Goal: Information Seeking & Learning: Learn about a topic

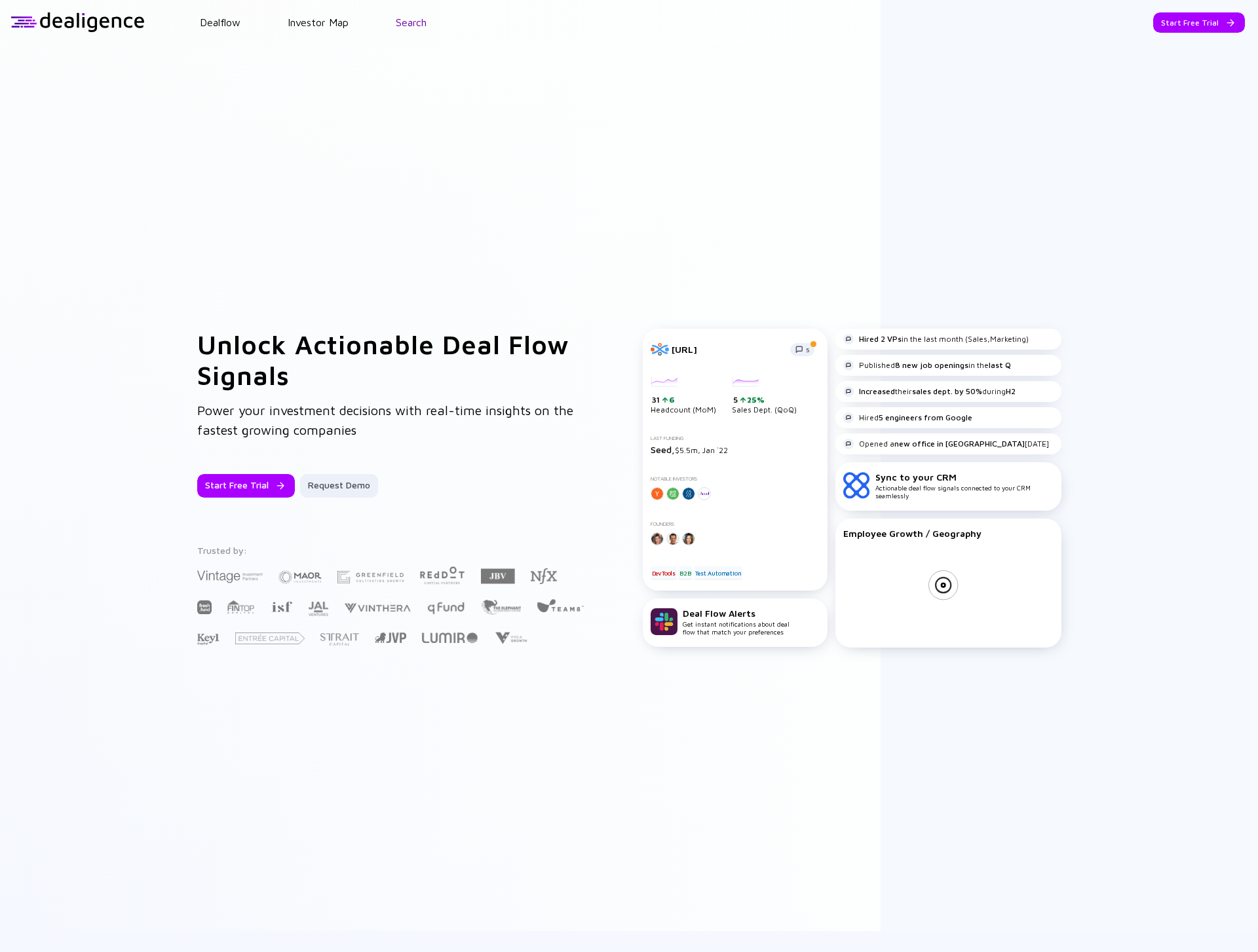
click at [420, 26] on link "Search" at bounding box center [411, 22] width 30 height 12
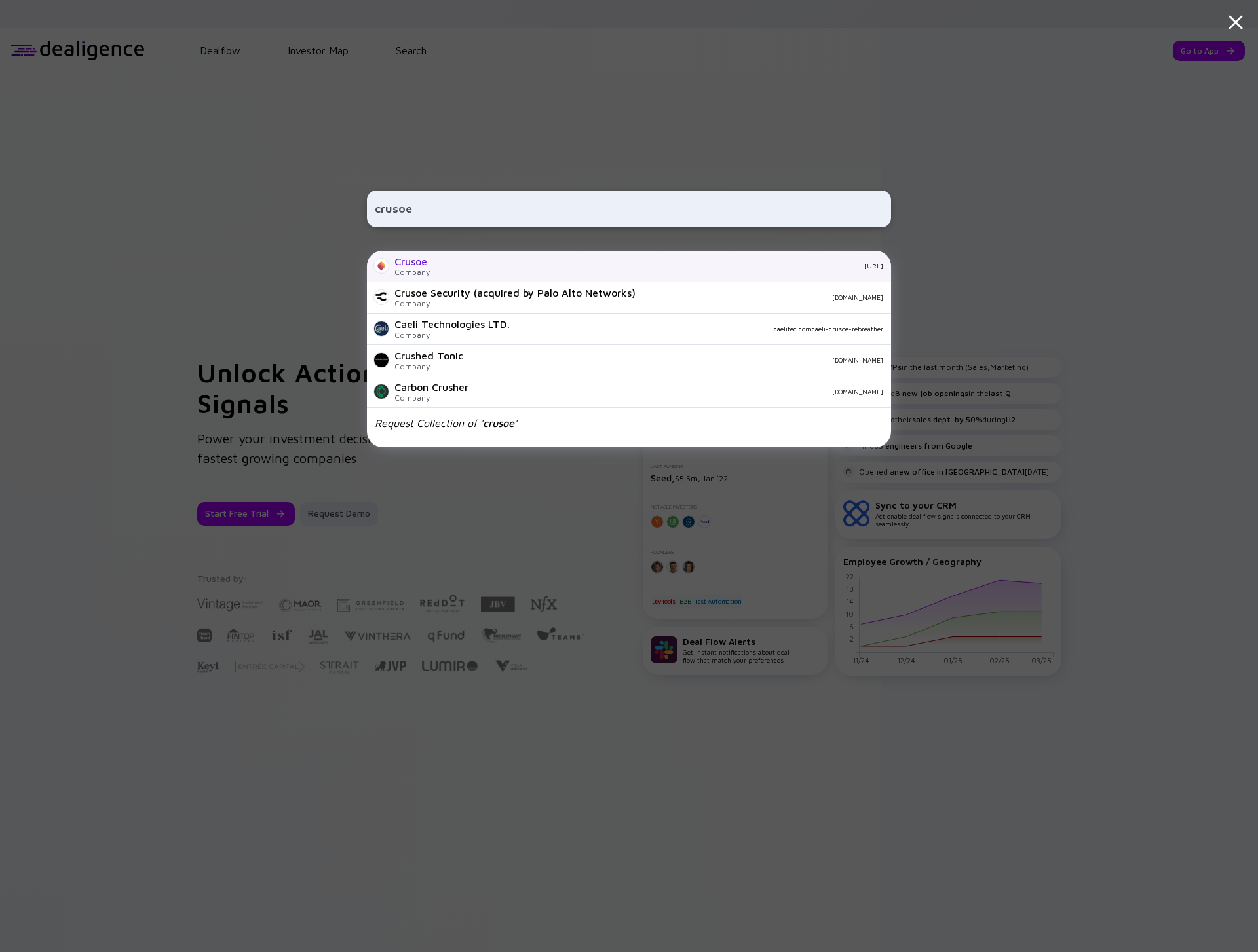
type input "crusoe"
click at [523, 266] on div "[URL]" at bounding box center [661, 266] width 443 height 8
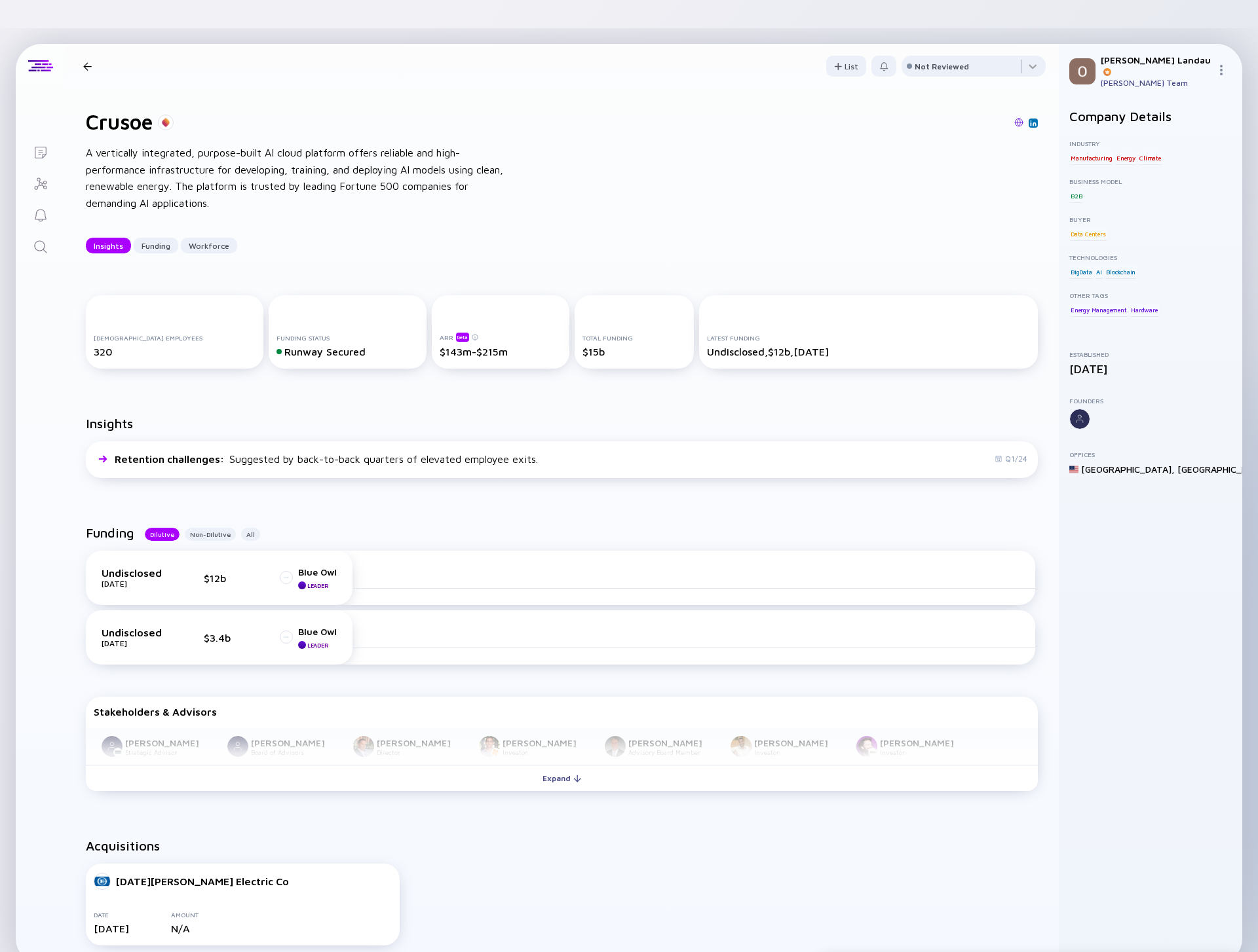
click at [84, 62] on div at bounding box center [88, 67] width 9 height 9
